Goal: Transaction & Acquisition: Obtain resource

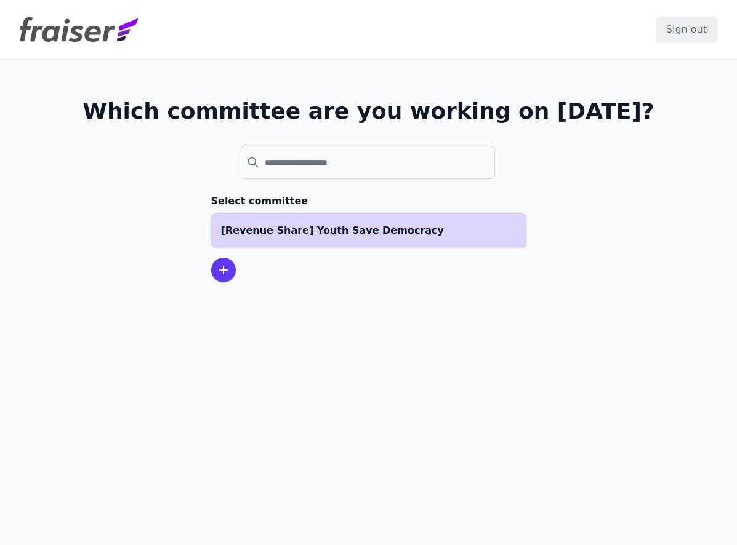
click at [301, 239] on li "[Revenue Share] Youth Save Democracy" at bounding box center [368, 231] width 315 height 34
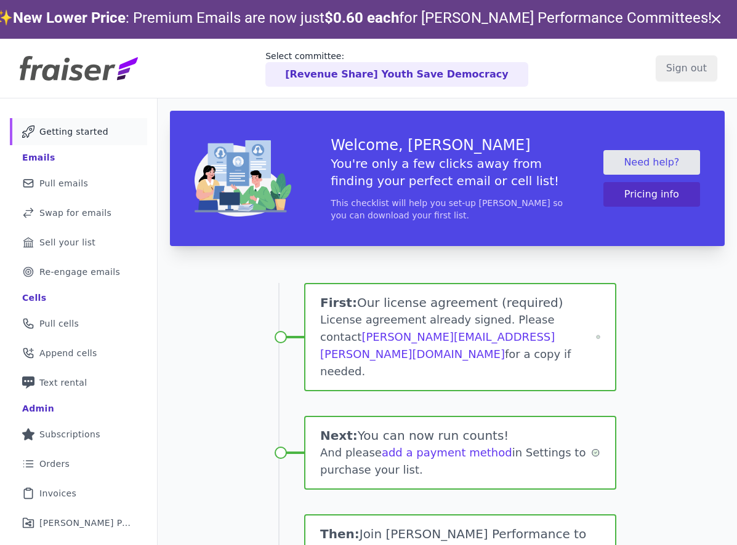
click at [73, 145] on body "Select committee: [Revenue Share] Youth Save Democracy Sign out Mail Icon Outli…" at bounding box center [368, 272] width 737 height 545
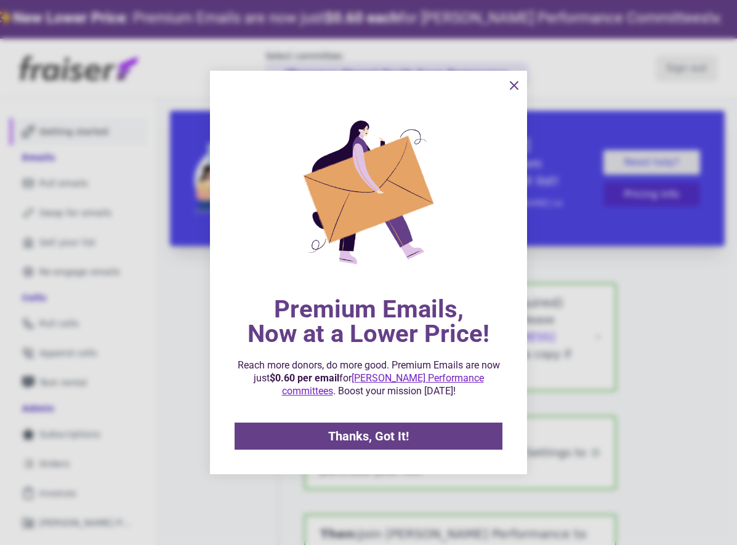
click at [65, 175] on div at bounding box center [368, 272] width 737 height 545
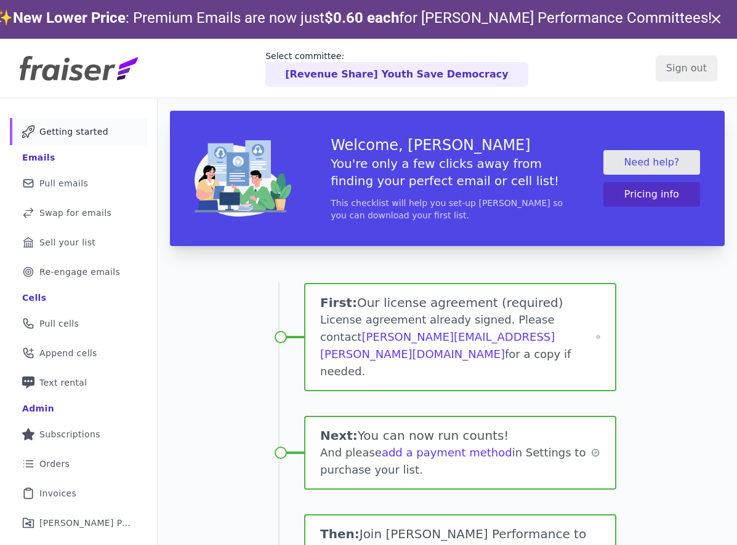
click at [60, 188] on div at bounding box center [368, 272] width 737 height 545
click at [63, 182] on span "Pull emails" at bounding box center [63, 183] width 49 height 12
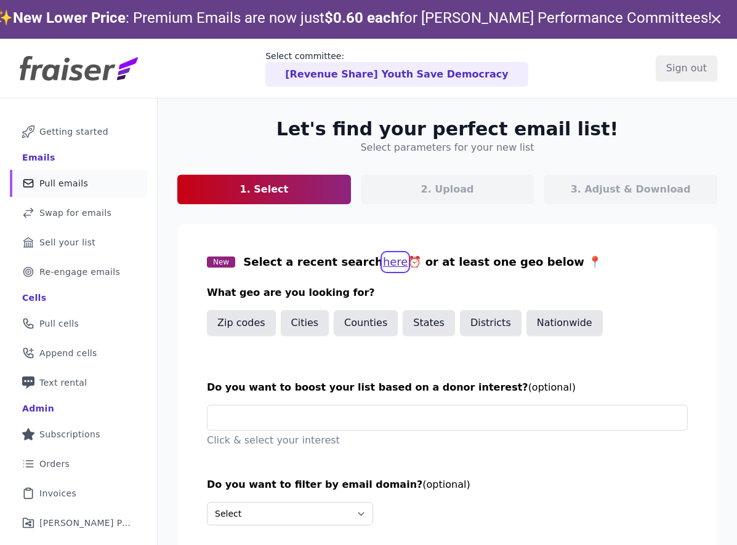
click at [383, 265] on button "here" at bounding box center [395, 262] width 25 height 17
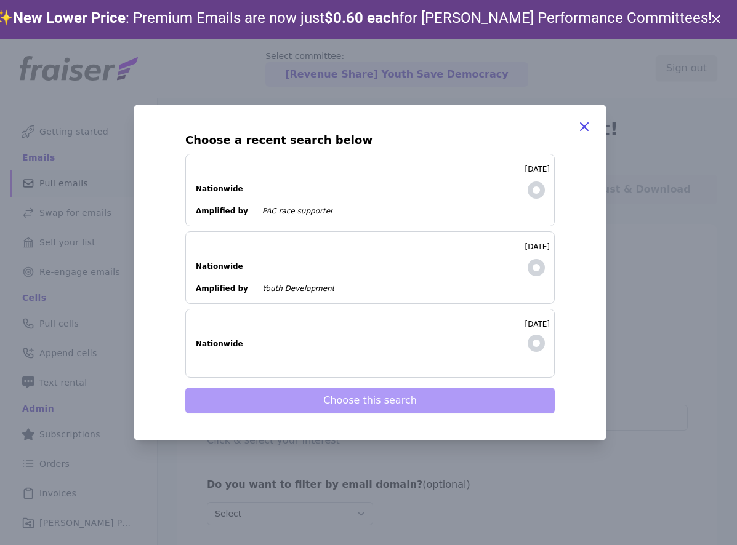
click at [415, 201] on ul "Nationwide Amplified by PAC race supporter" at bounding box center [355, 194] width 319 height 44
click at [0, 0] on input "[DATE] Nationwide Amplified by PAC race supporter" at bounding box center [0, 0] width 0 height 0
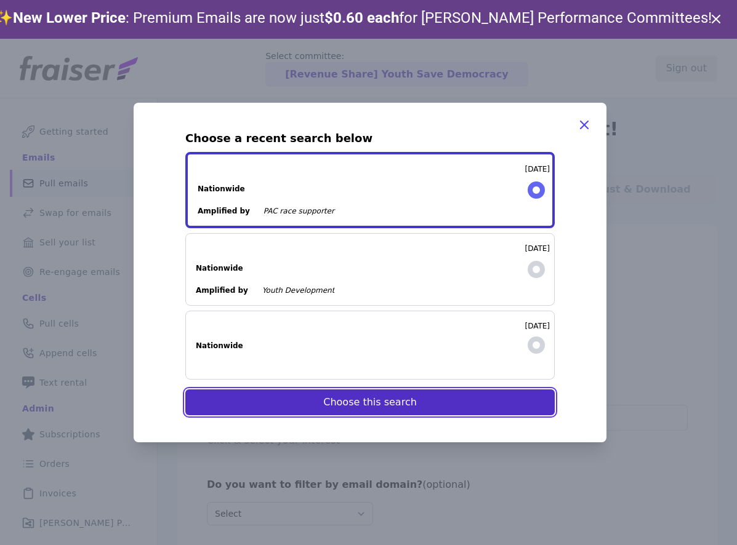
click at [385, 407] on button "Choose this search" at bounding box center [369, 403] width 369 height 26
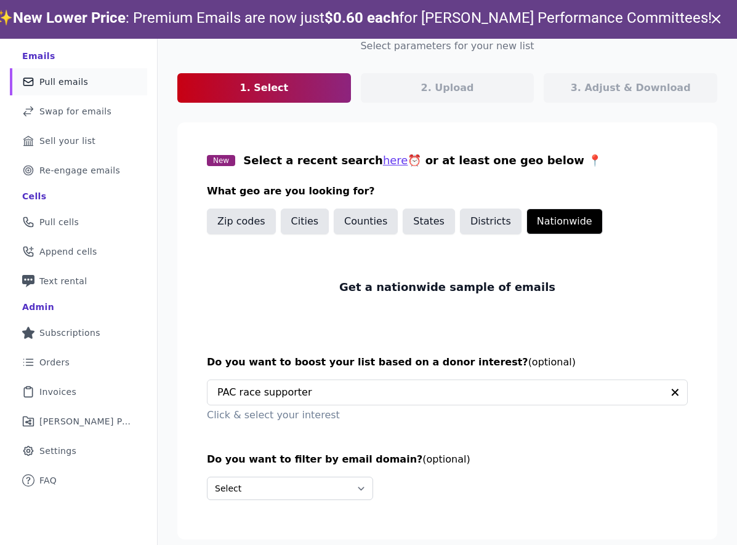
scroll to position [39, 0]
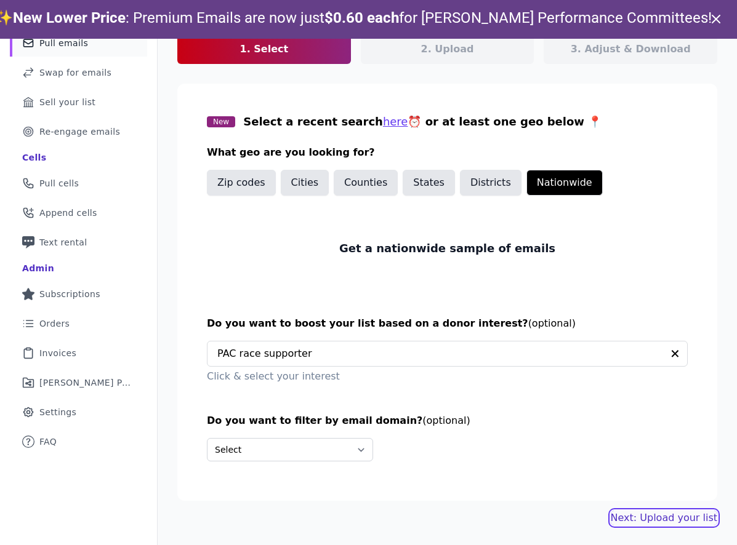
click at [678, 520] on link "Next: Upload your list" at bounding box center [663, 518] width 106 height 15
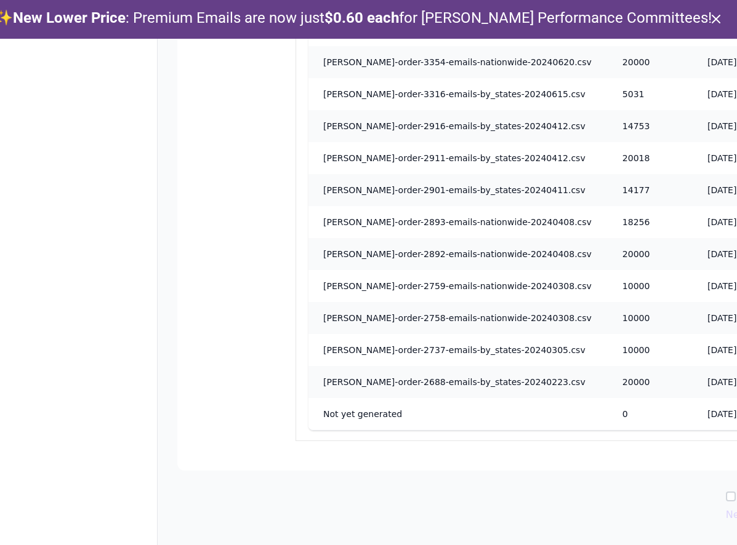
scroll to position [1499, 201]
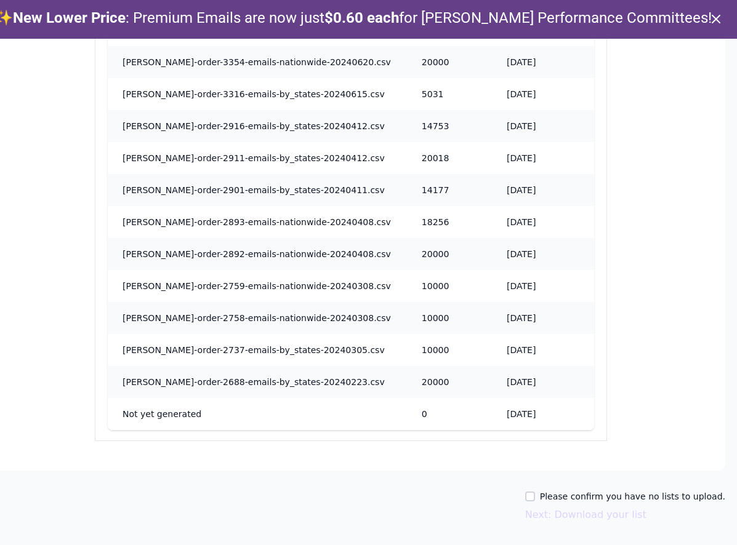
click at [554, 494] on label "Please confirm you have no lists to upload." at bounding box center [632, 496] width 185 height 12
click at [535, 494] on input "Please confirm you have no lists to upload." at bounding box center [530, 497] width 10 height 10
checkbox input "true"
click at [557, 519] on button "Next: Download your list" at bounding box center [585, 515] width 121 height 15
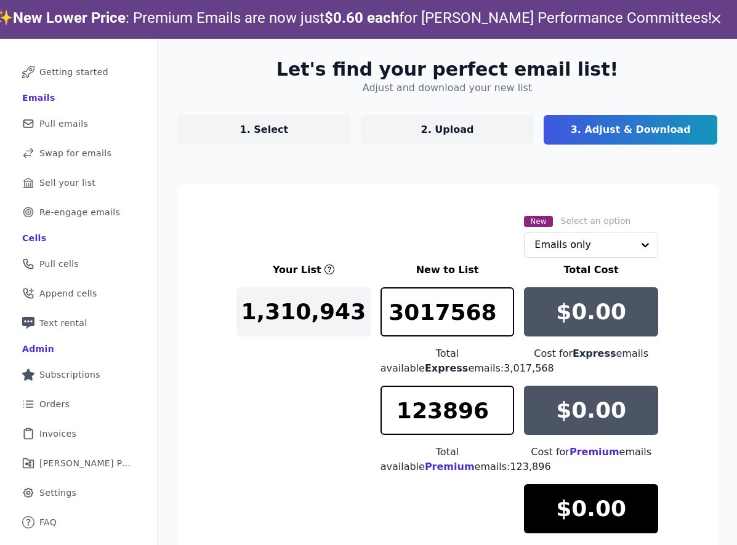
scroll to position [193, 0]
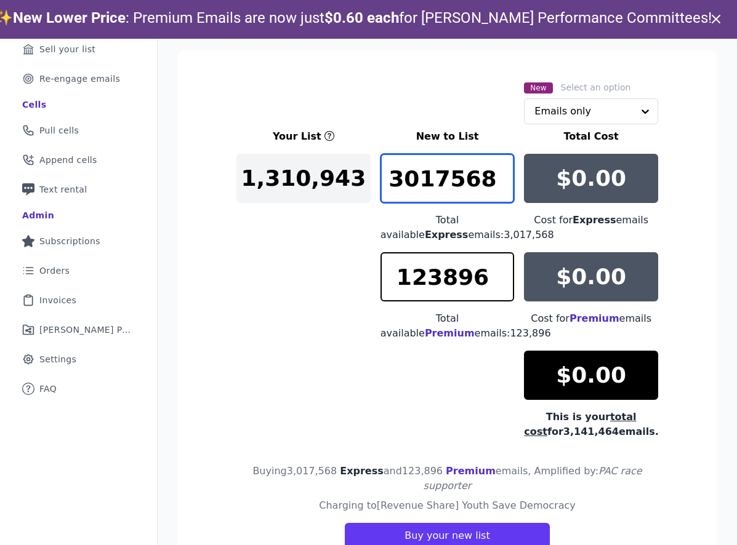
click at [492, 191] on input "3017568" at bounding box center [447, 178] width 134 height 49
click at [474, 189] on input "3017568" at bounding box center [447, 178] width 134 height 49
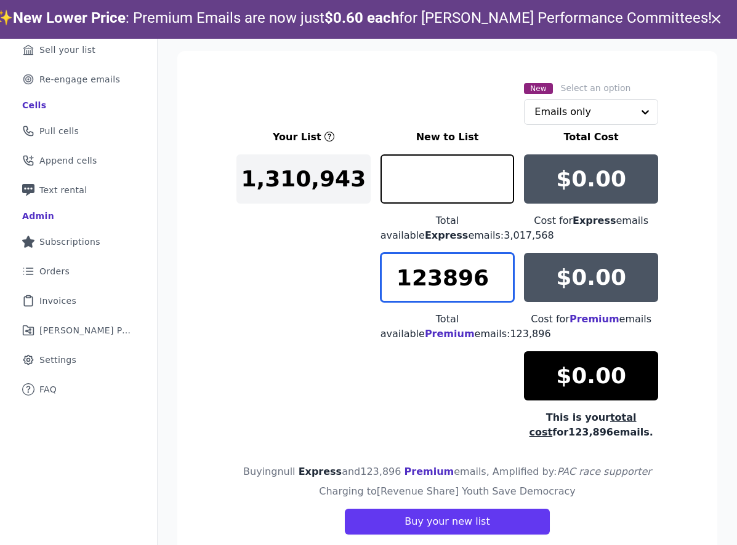
type input "0"
click at [434, 281] on input "123896" at bounding box center [447, 277] width 134 height 49
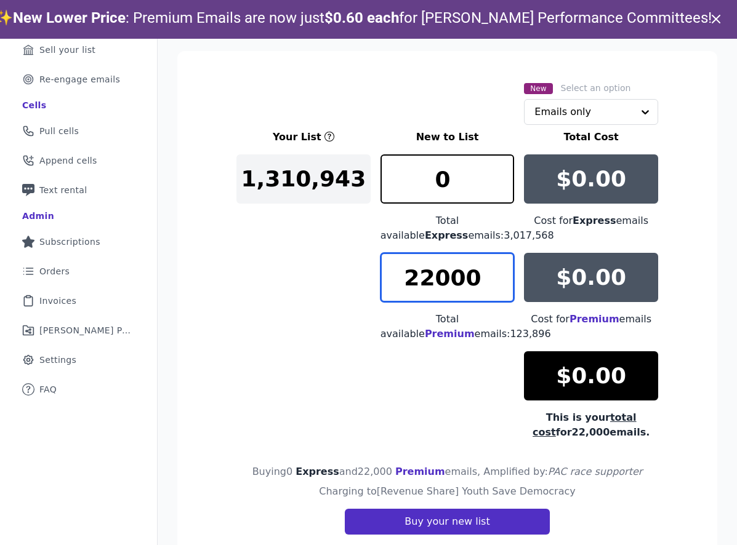
type input "22000"
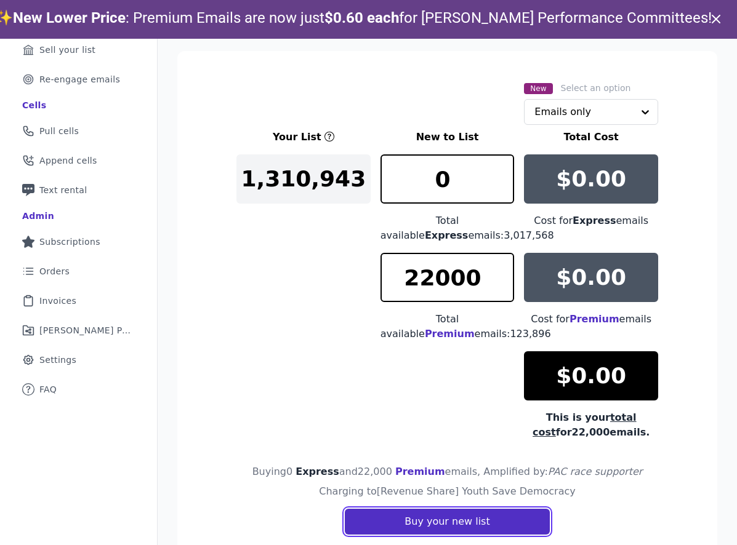
click at [404, 525] on button "Buy your new list" at bounding box center [447, 522] width 204 height 26
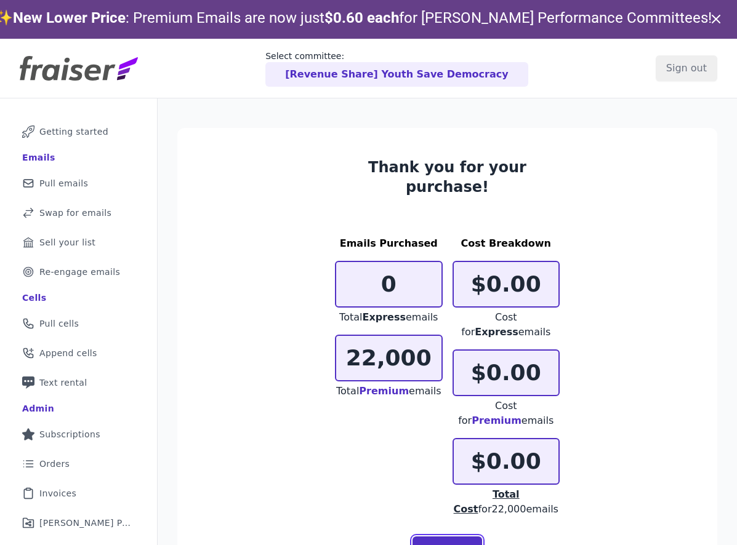
click at [451, 537] on link "Download" at bounding box center [447, 550] width 70 height 26
